Goal: Information Seeking & Learning: Check status

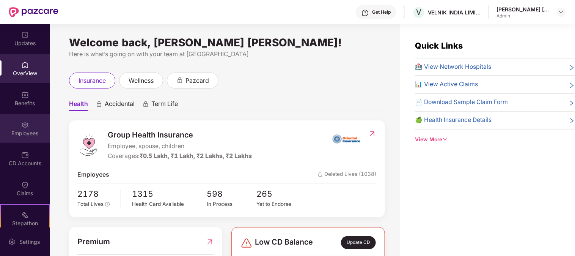
click at [19, 124] on div "Employees" at bounding box center [25, 128] width 50 height 28
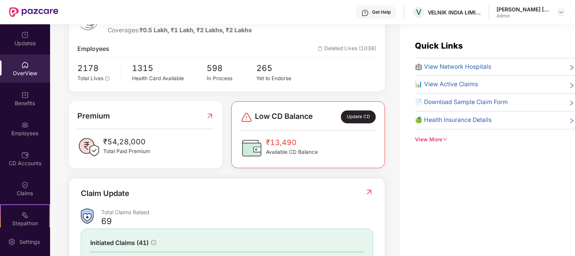
scroll to position [126, 0]
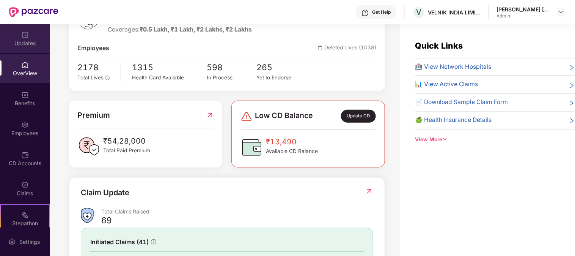
click at [24, 44] on div "Updates" at bounding box center [25, 43] width 50 height 8
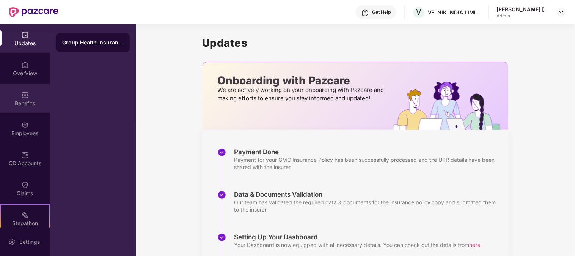
click at [31, 96] on div "Benefits" at bounding box center [25, 98] width 50 height 28
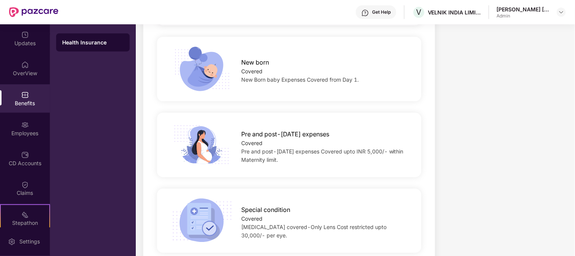
scroll to position [1264, 0]
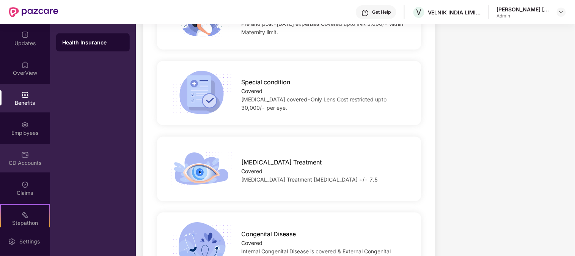
click at [32, 153] on div "CD Accounts" at bounding box center [25, 158] width 50 height 28
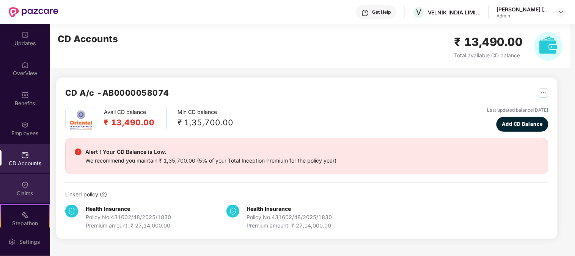
click at [28, 185] on div "Claims" at bounding box center [25, 188] width 50 height 28
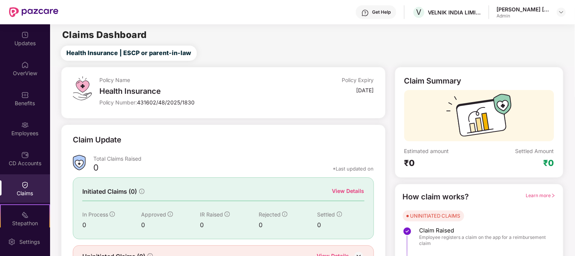
click at [376, 9] on div "Get Help" at bounding box center [381, 12] width 19 height 6
click at [266, 152] on div "Claim Update" at bounding box center [223, 144] width 301 height 21
